Goal: Check status: Check status

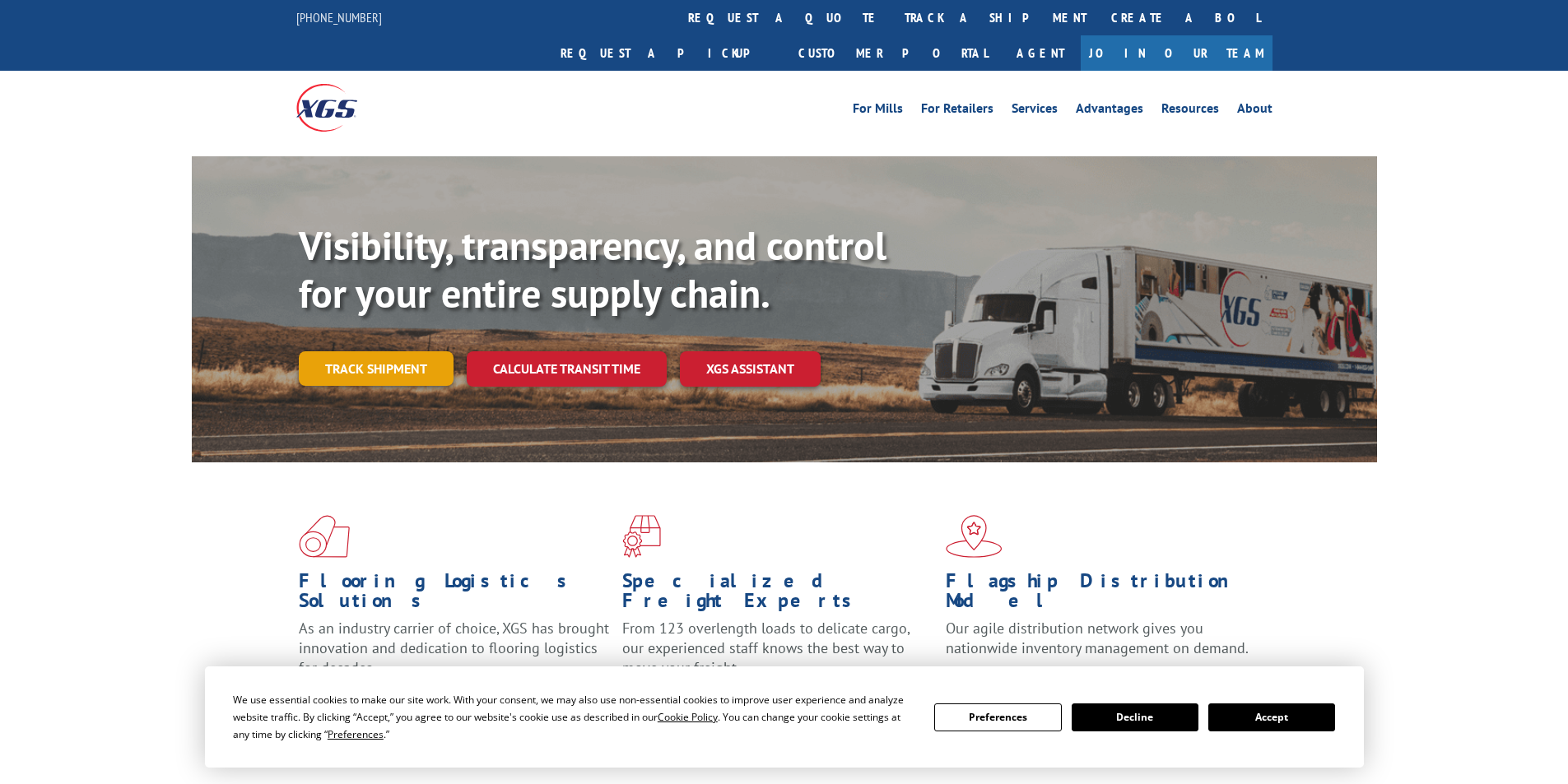
click at [367, 351] on link "Track shipment" at bounding box center [376, 368] width 154 height 34
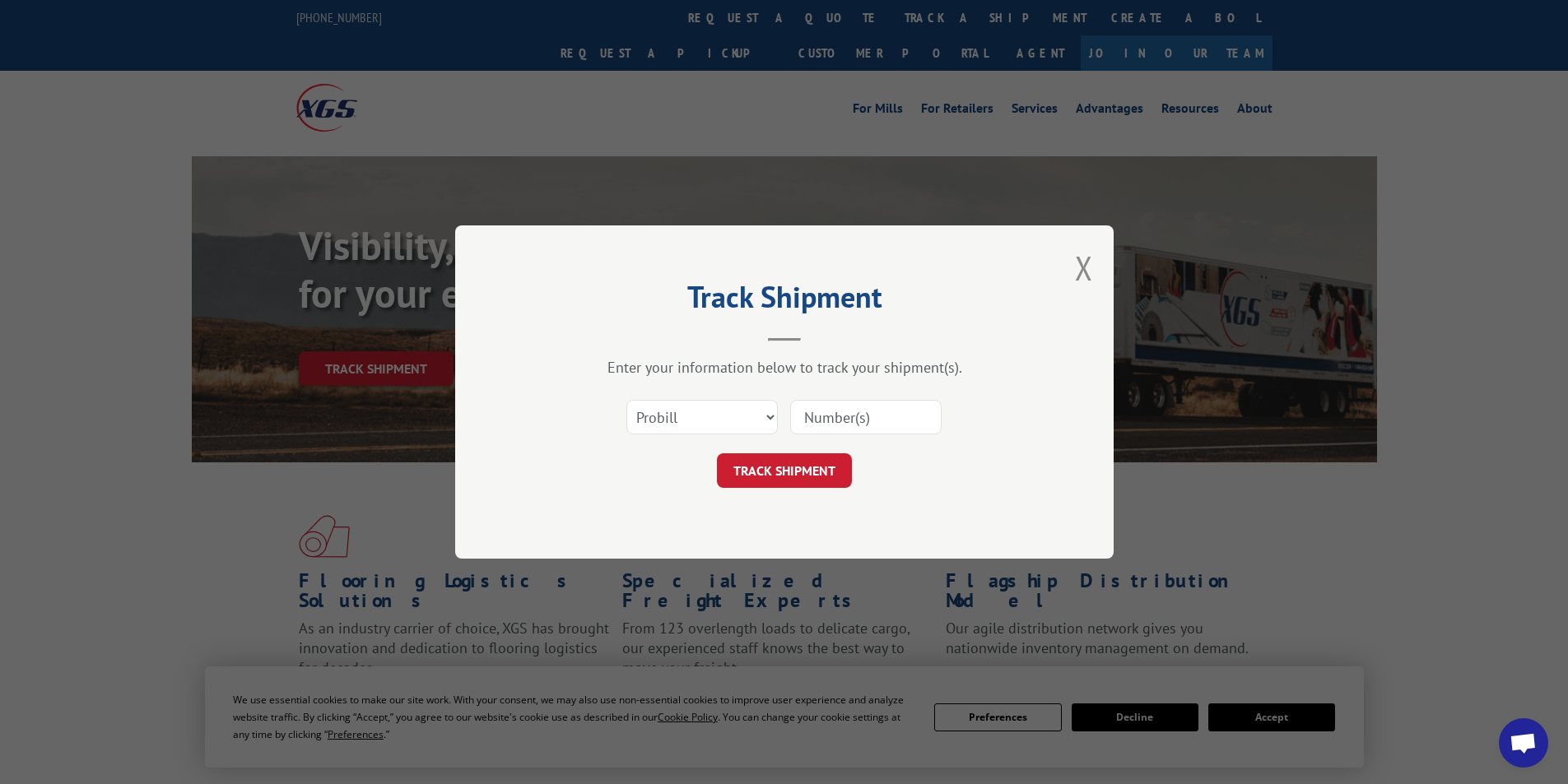
click at [844, 419] on input at bounding box center [866, 417] width 152 height 34
paste input "17095556"
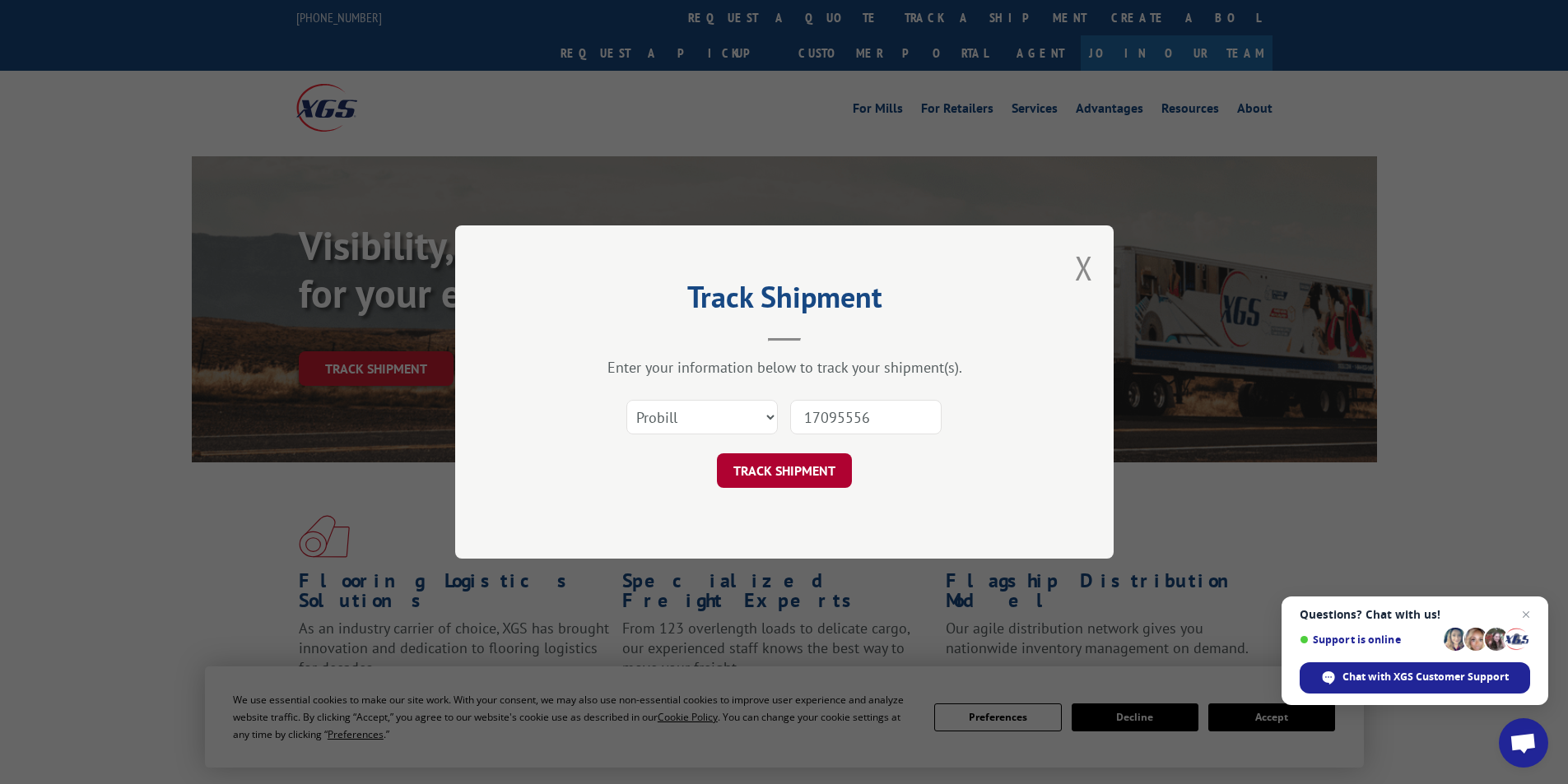
type input "17095556"
click at [803, 478] on button "TRACK SHIPMENT" at bounding box center [784, 470] width 135 height 34
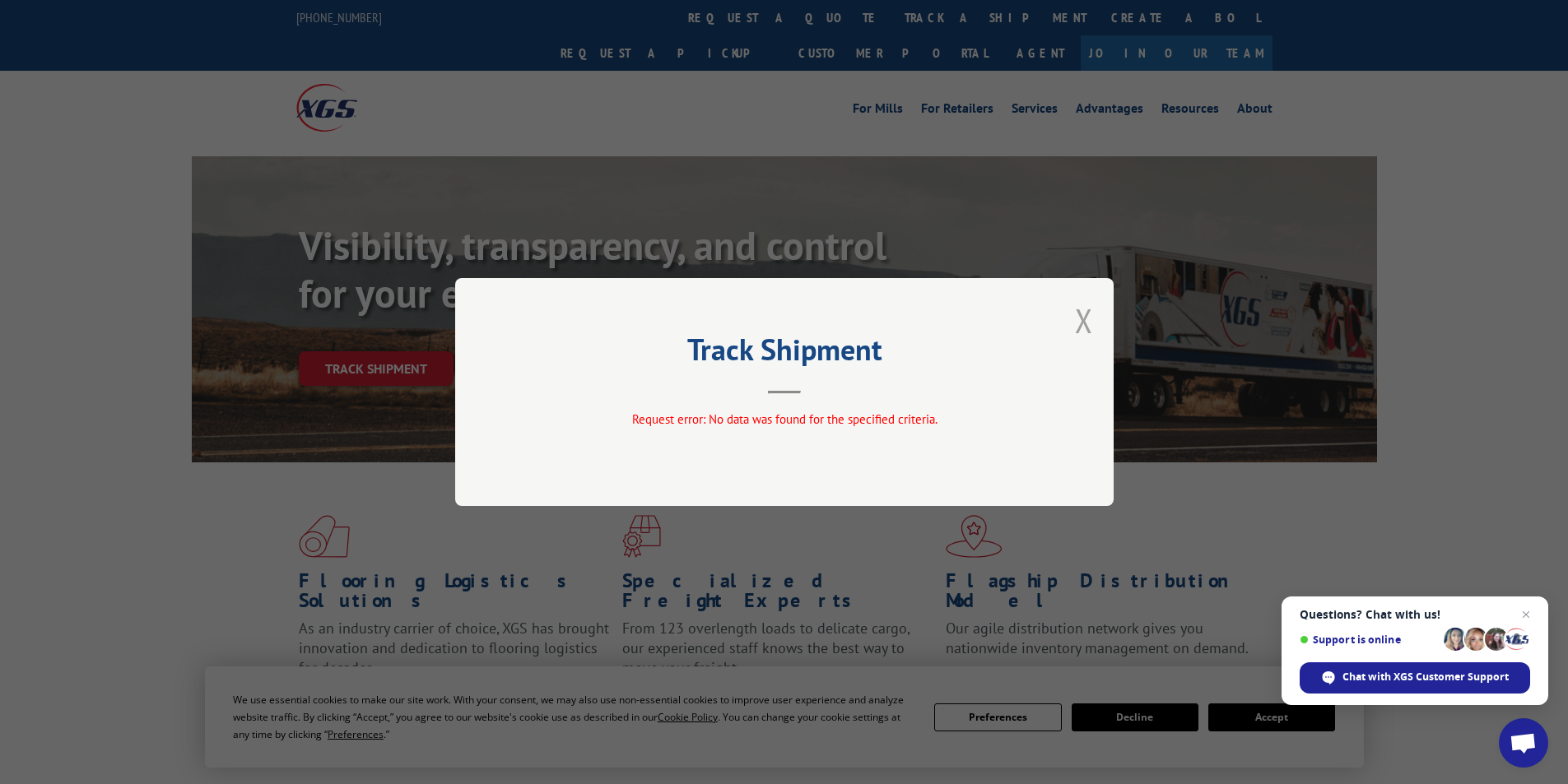
click at [1076, 326] on button "Close modal" at bounding box center [1085, 320] width 18 height 44
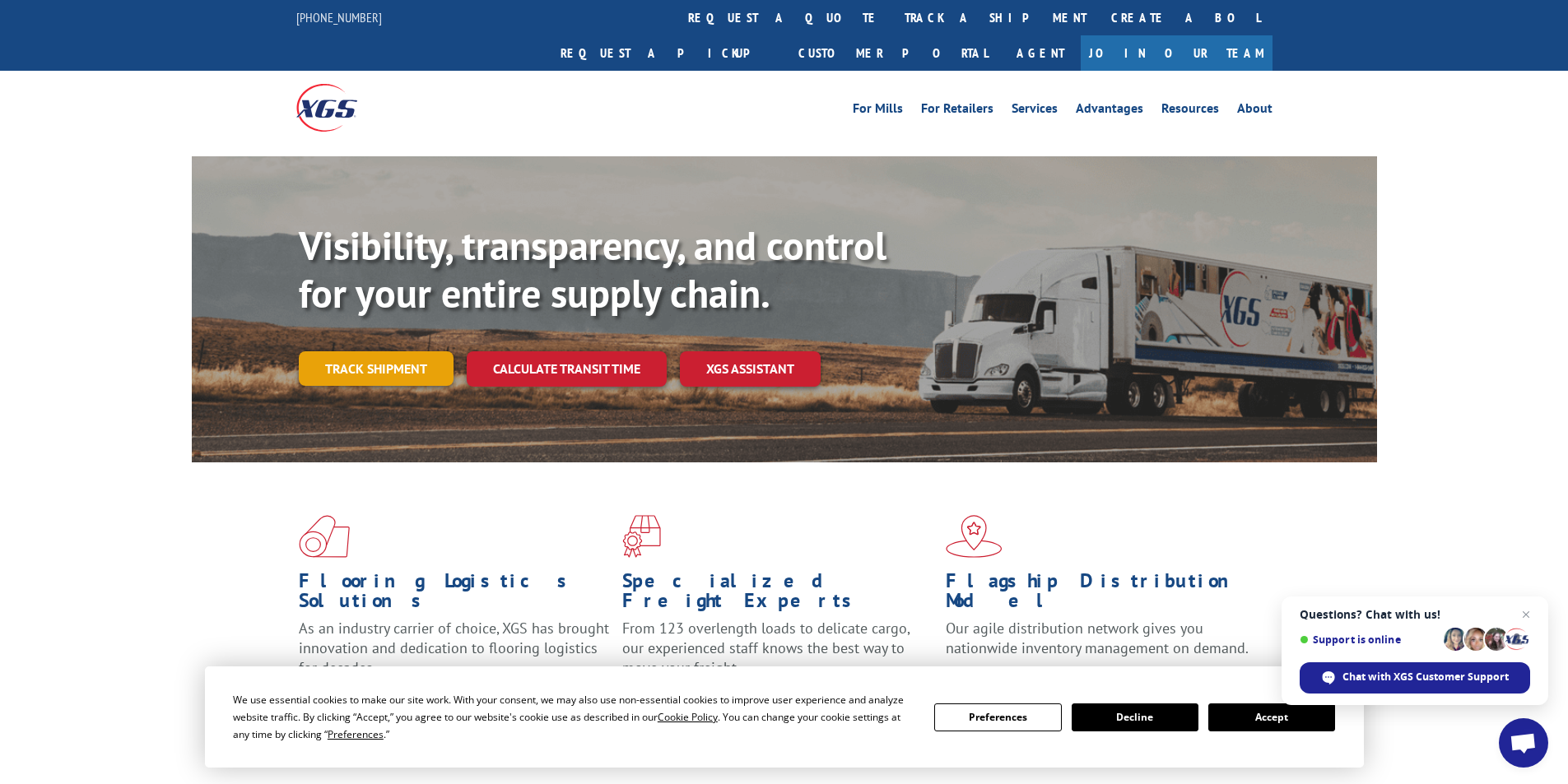
click at [408, 351] on link "Track shipment" at bounding box center [376, 368] width 154 height 34
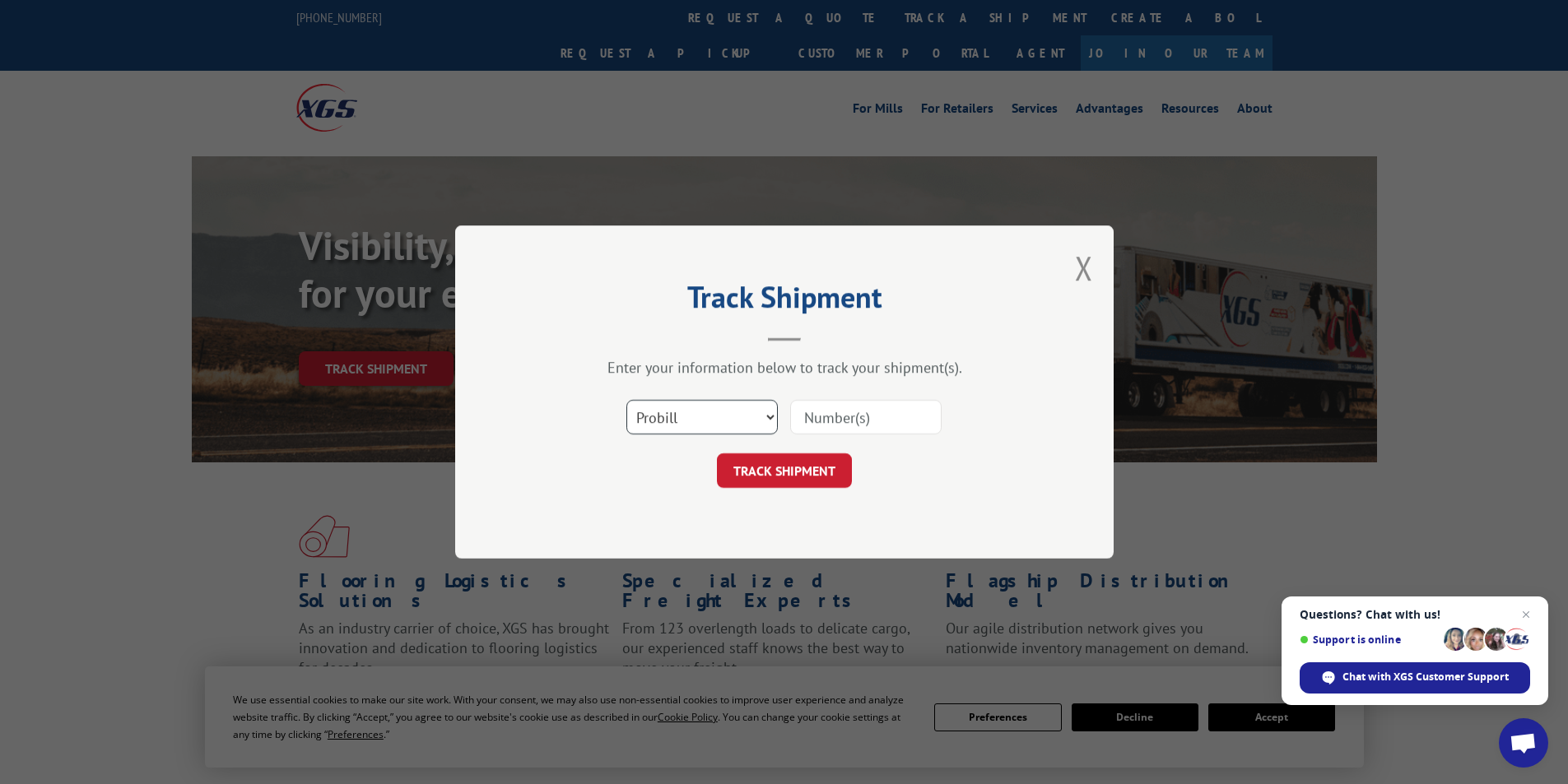
click at [759, 413] on select "Select category... Probill BOL PO" at bounding box center [702, 417] width 152 height 34
select select "po"
click at [627, 400] on select "Select category... Probill BOL PO" at bounding box center [702, 417] width 152 height 34
click at [833, 418] on input at bounding box center [866, 417] width 152 height 34
paste input "13500835"
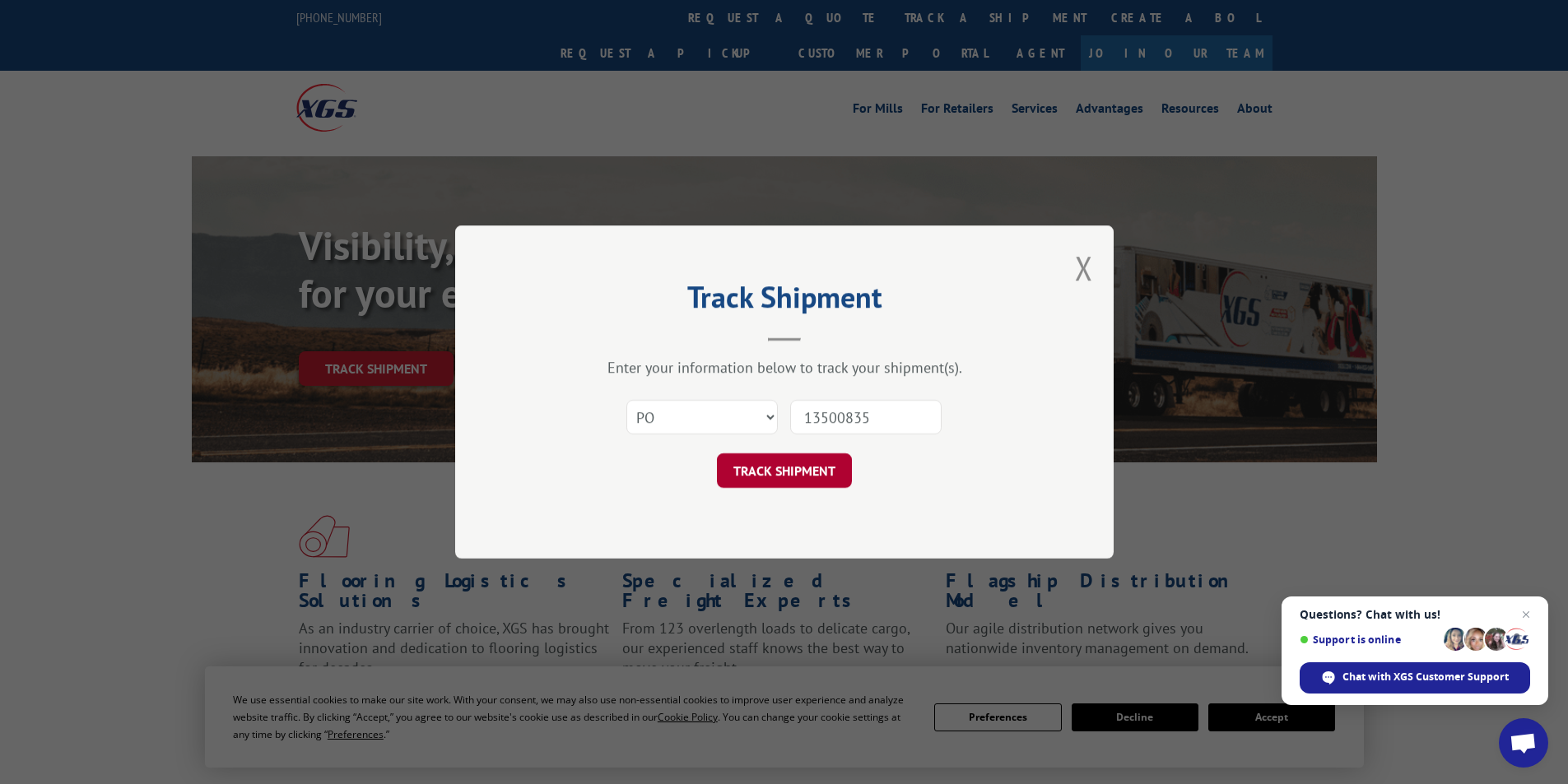
type input "13500835"
click at [810, 463] on button "TRACK SHIPMENT" at bounding box center [784, 470] width 135 height 34
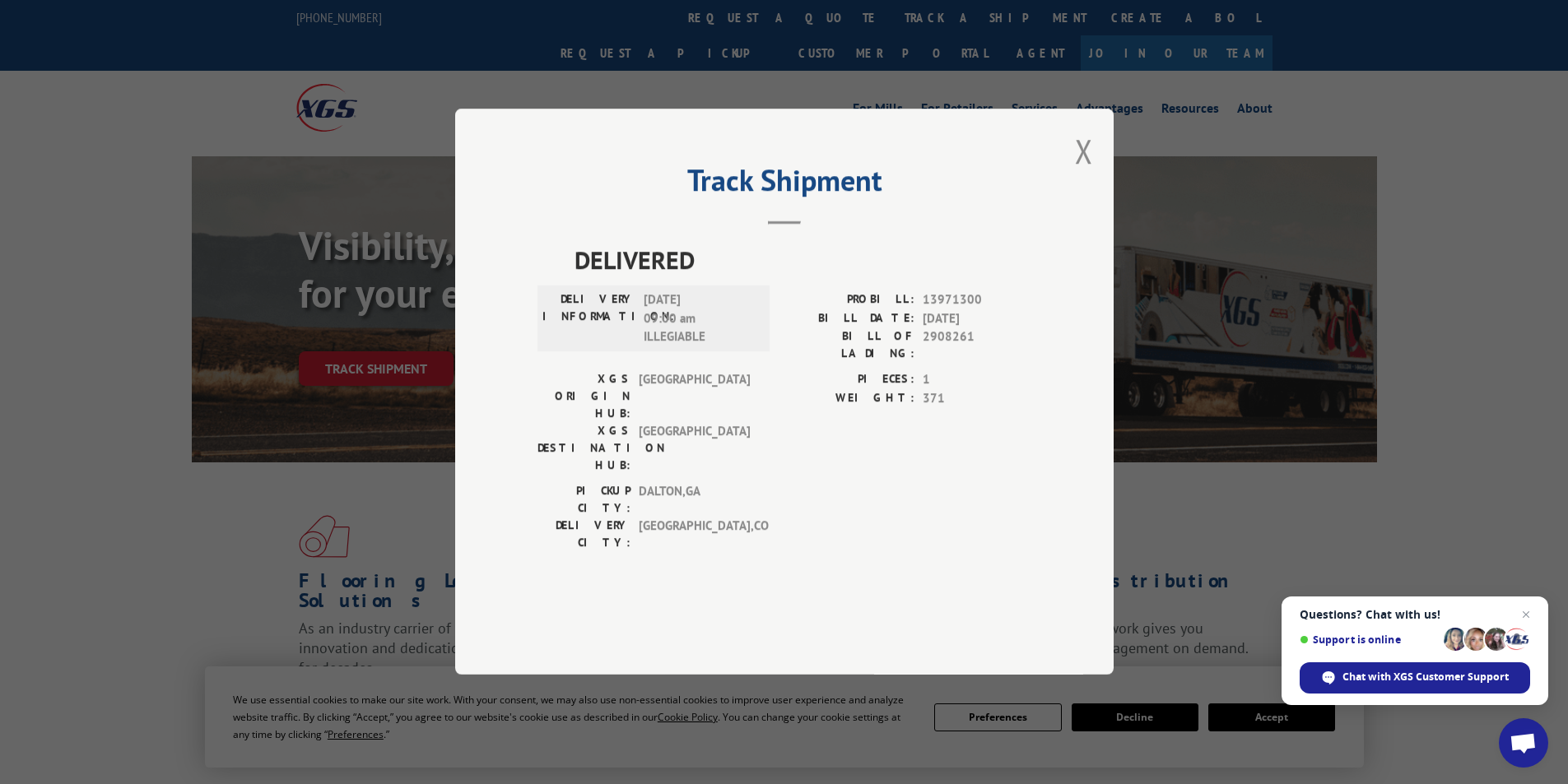
drag, startPoint x: 1085, startPoint y: 175, endPoint x: 1072, endPoint y: 189, distance: 19.1
click at [1080, 173] on button "Close modal" at bounding box center [1085, 151] width 18 height 44
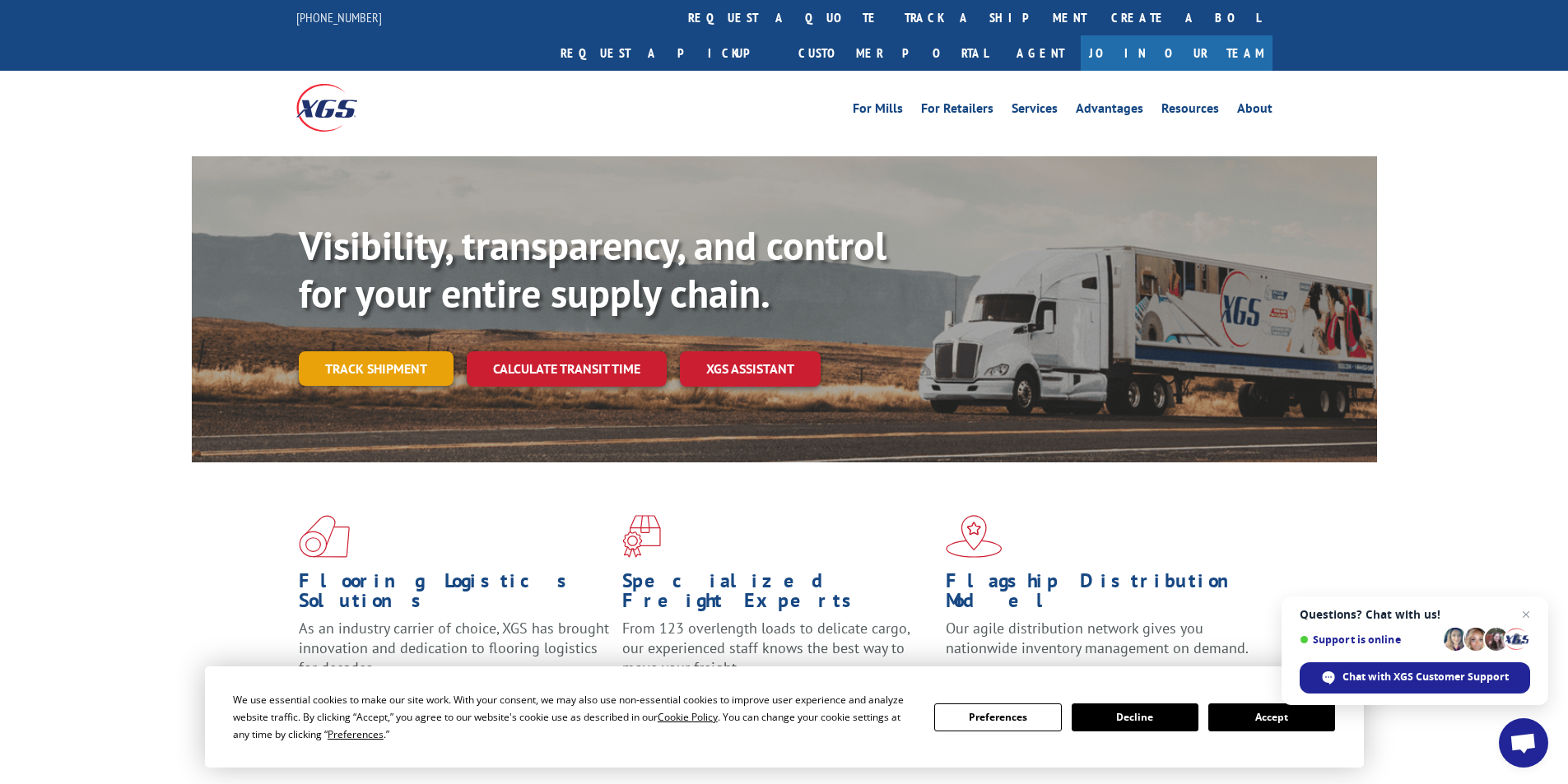
click at [427, 351] on link "Track shipment" at bounding box center [376, 368] width 154 height 34
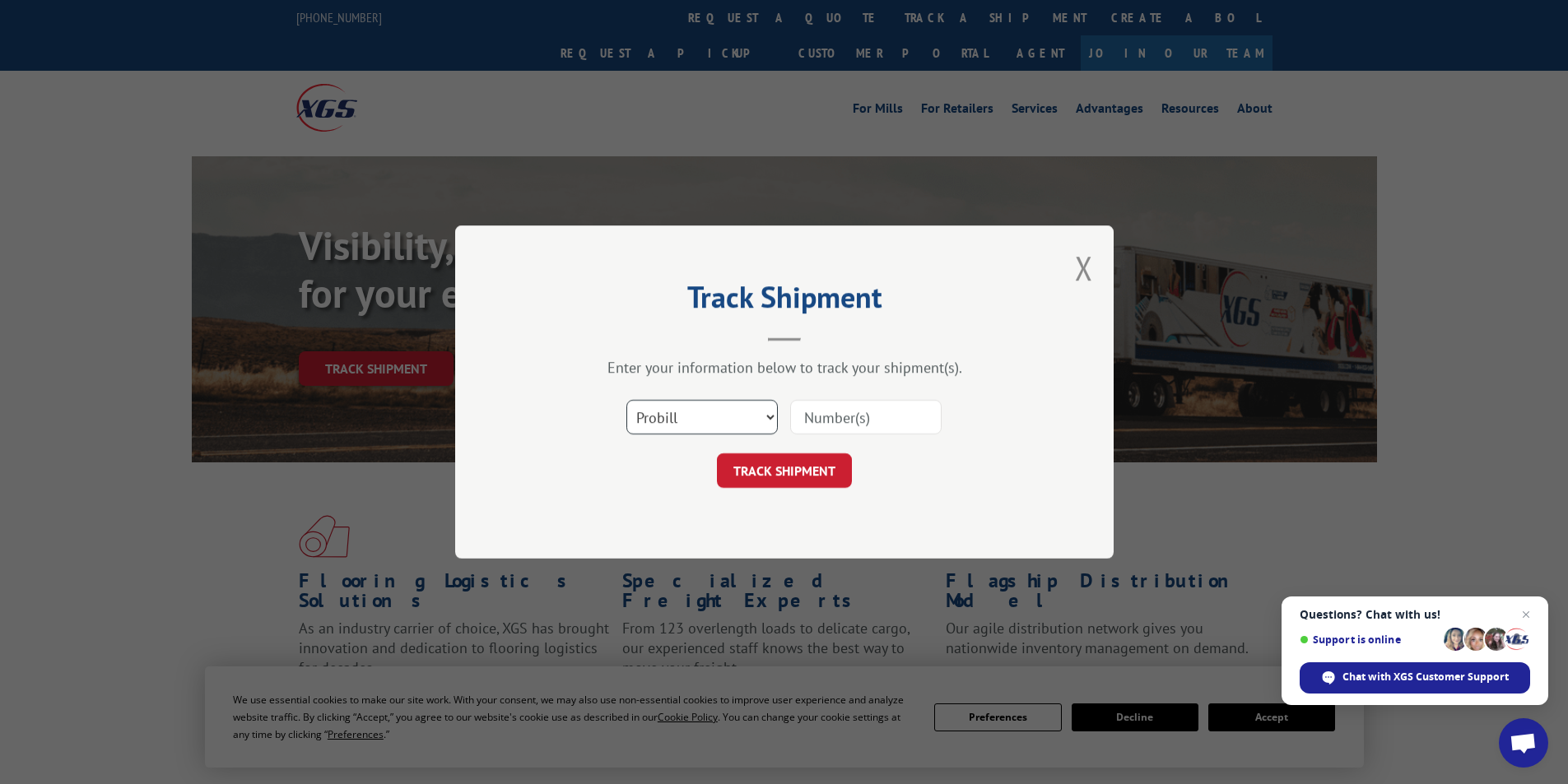
click at [768, 415] on select "Select category... Probill BOL PO" at bounding box center [702, 417] width 152 height 34
select select "bol"
click at [627, 400] on select "Select category... Probill BOL PO" at bounding box center [702, 417] width 152 height 34
click at [816, 415] on input at bounding box center [866, 417] width 152 height 34
paste input "AA04943576"
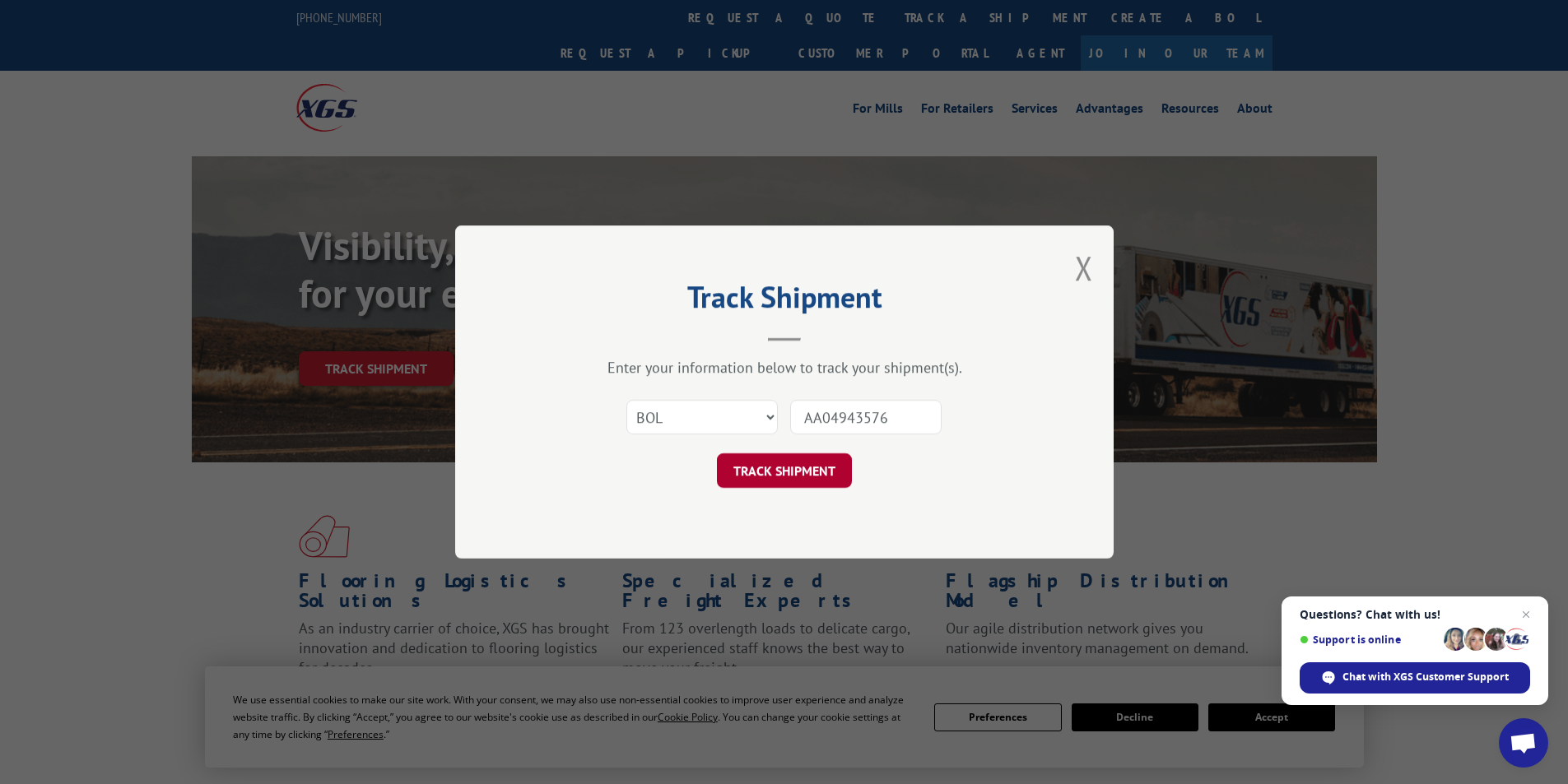
type input "AA04943576"
click at [786, 480] on button "TRACK SHIPMENT" at bounding box center [784, 470] width 135 height 34
